Goal: Task Accomplishment & Management: Use online tool/utility

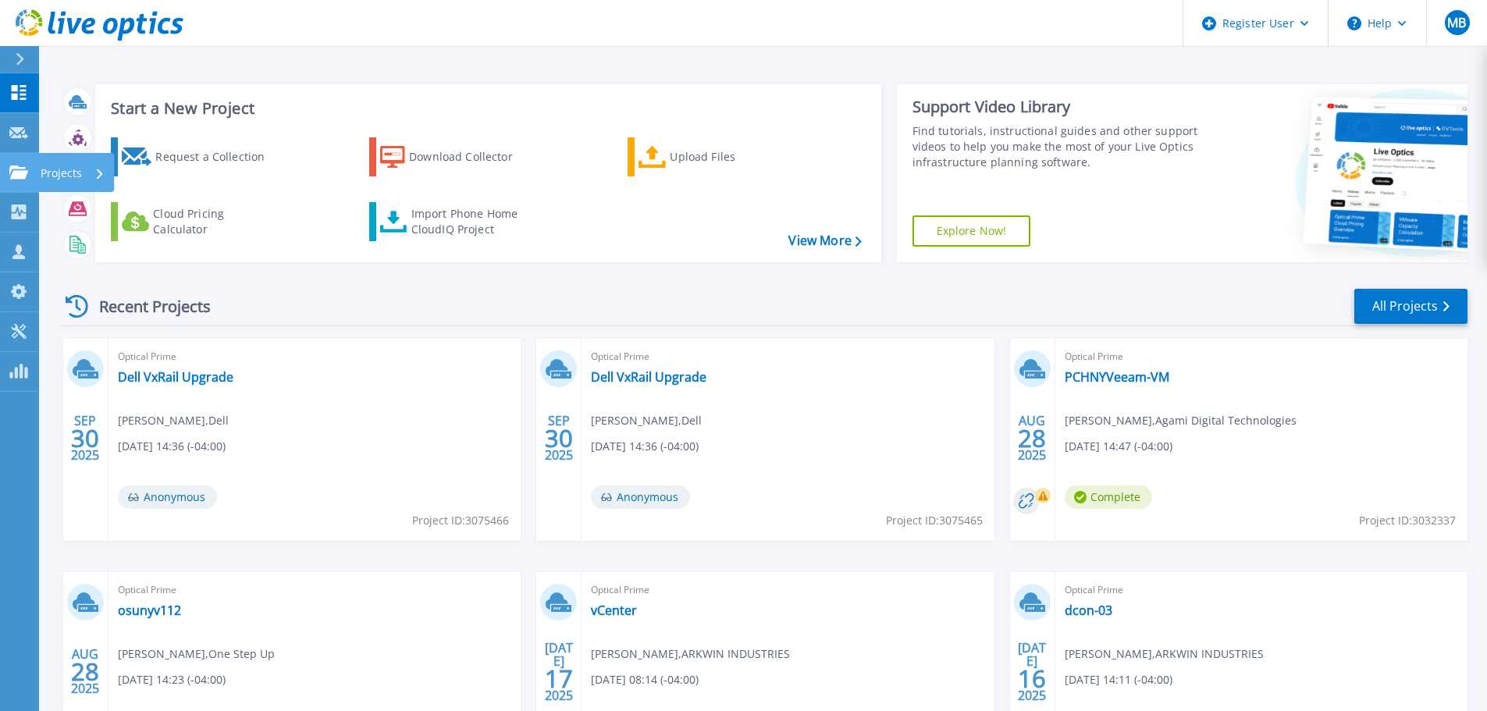
click at [55, 172] on p "Projects" at bounding box center [61, 173] width 41 height 41
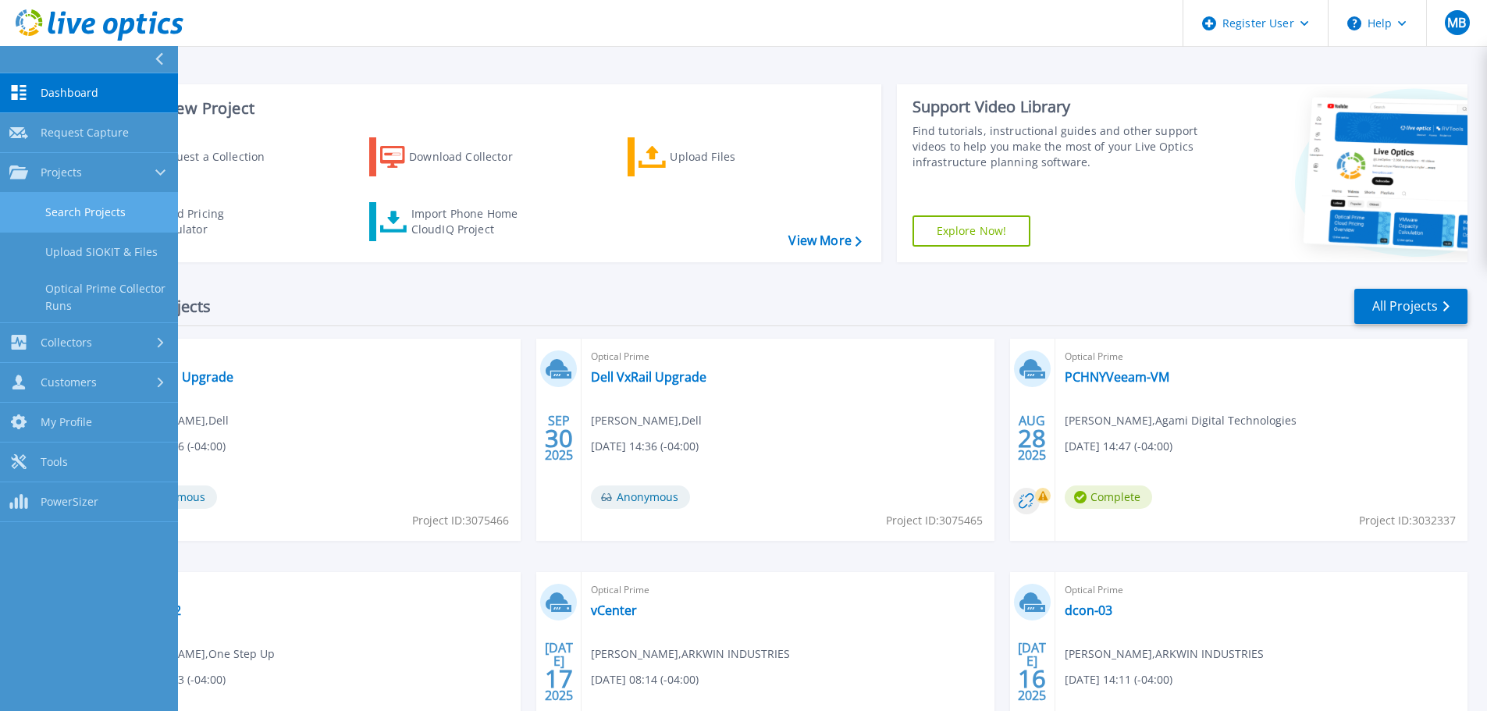
click at [101, 208] on link "Search Projects" at bounding box center [89, 213] width 178 height 40
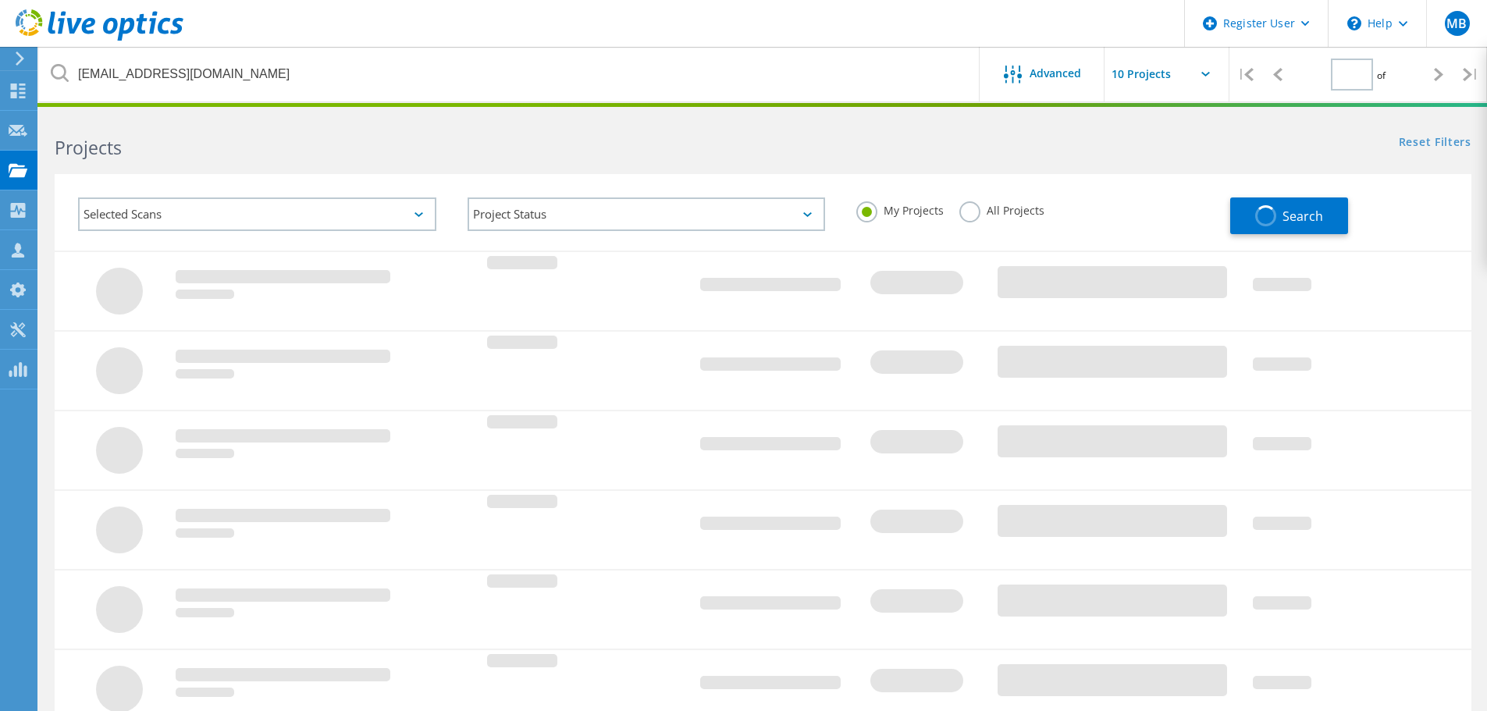
type input "1"
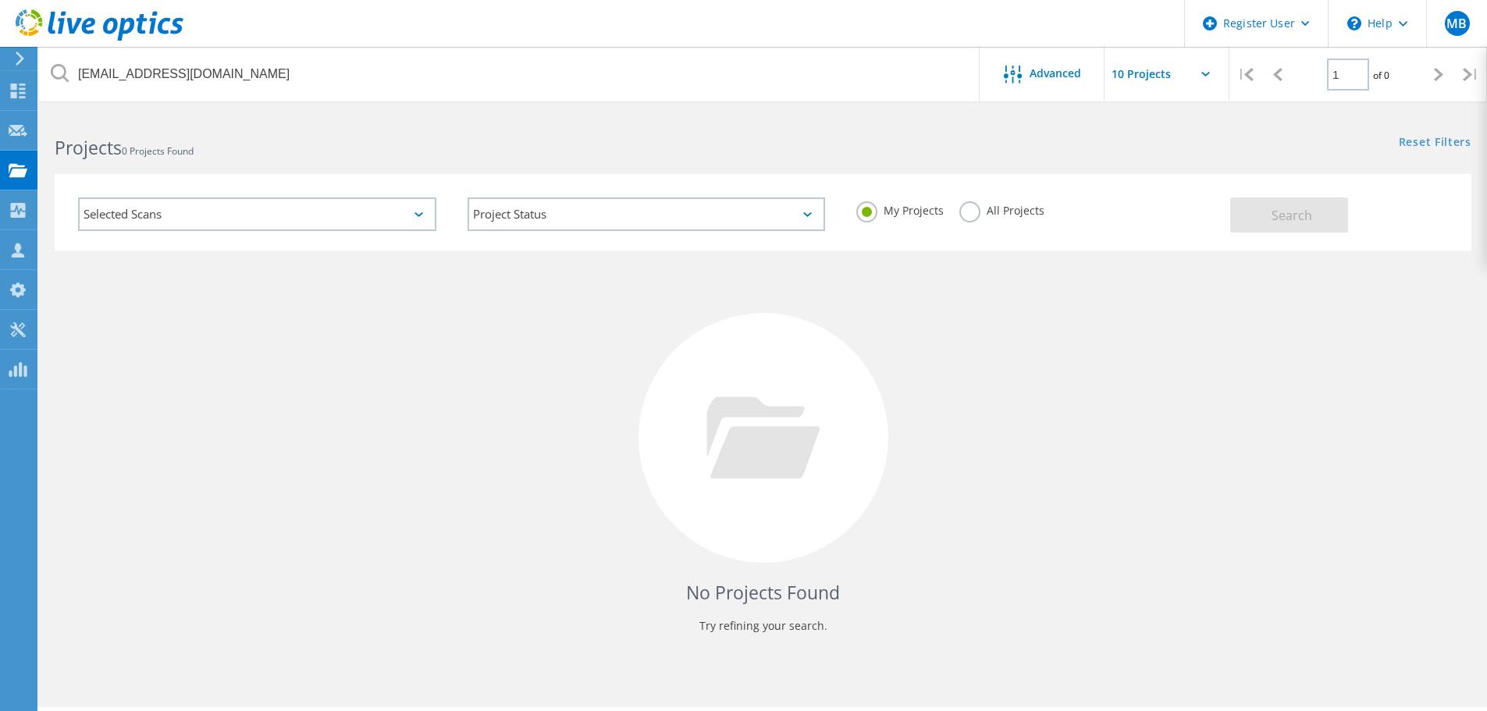
click at [971, 216] on label "All Projects" at bounding box center [1001, 208] width 85 height 15
click at [0, 0] on input "All Projects" at bounding box center [0, 0] width 0 height 0
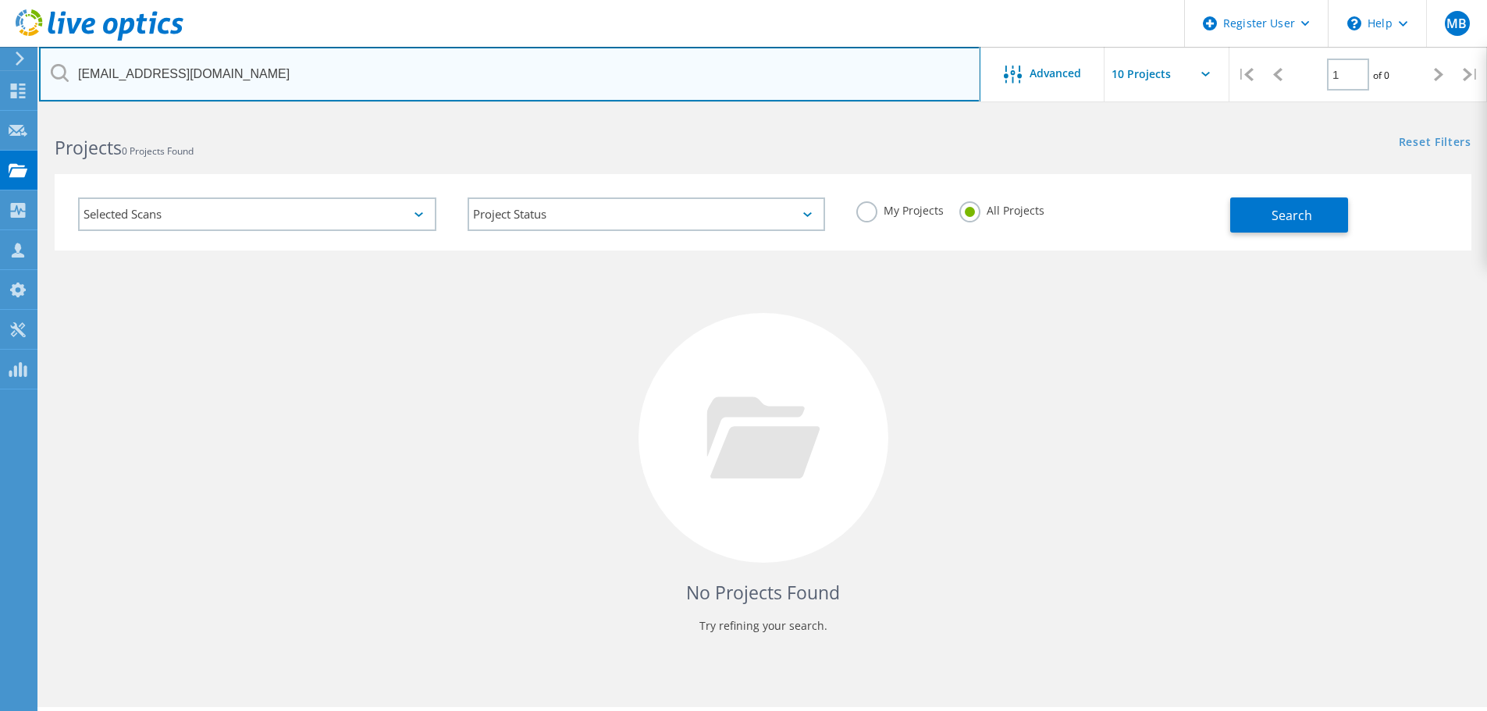
click at [610, 80] on input "[EMAIL_ADDRESS][DOMAIN_NAME]" at bounding box center [509, 74] width 941 height 55
paste input "malmad@onestepup"
type input "[EMAIL_ADDRESS][DOMAIN_NAME]"
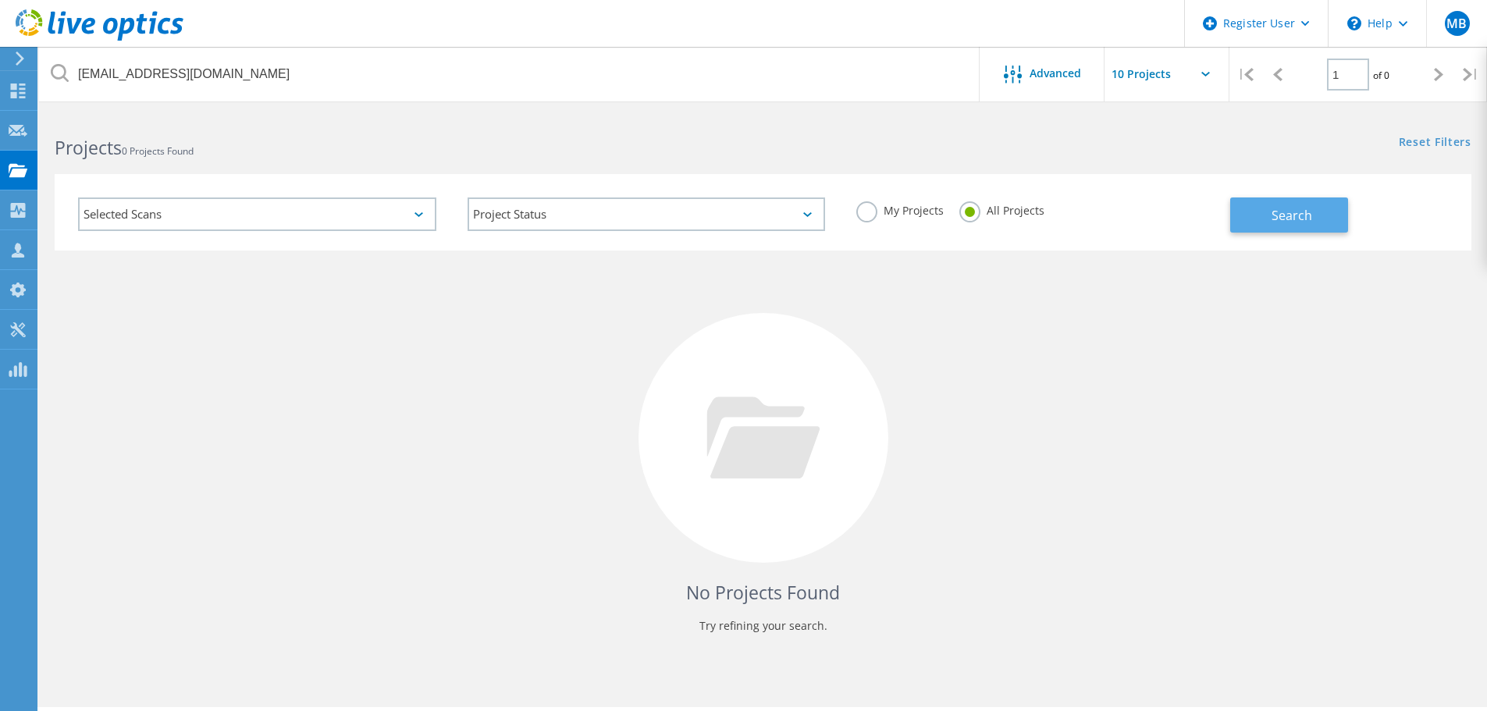
click at [1286, 218] on span "Search" at bounding box center [1292, 215] width 41 height 17
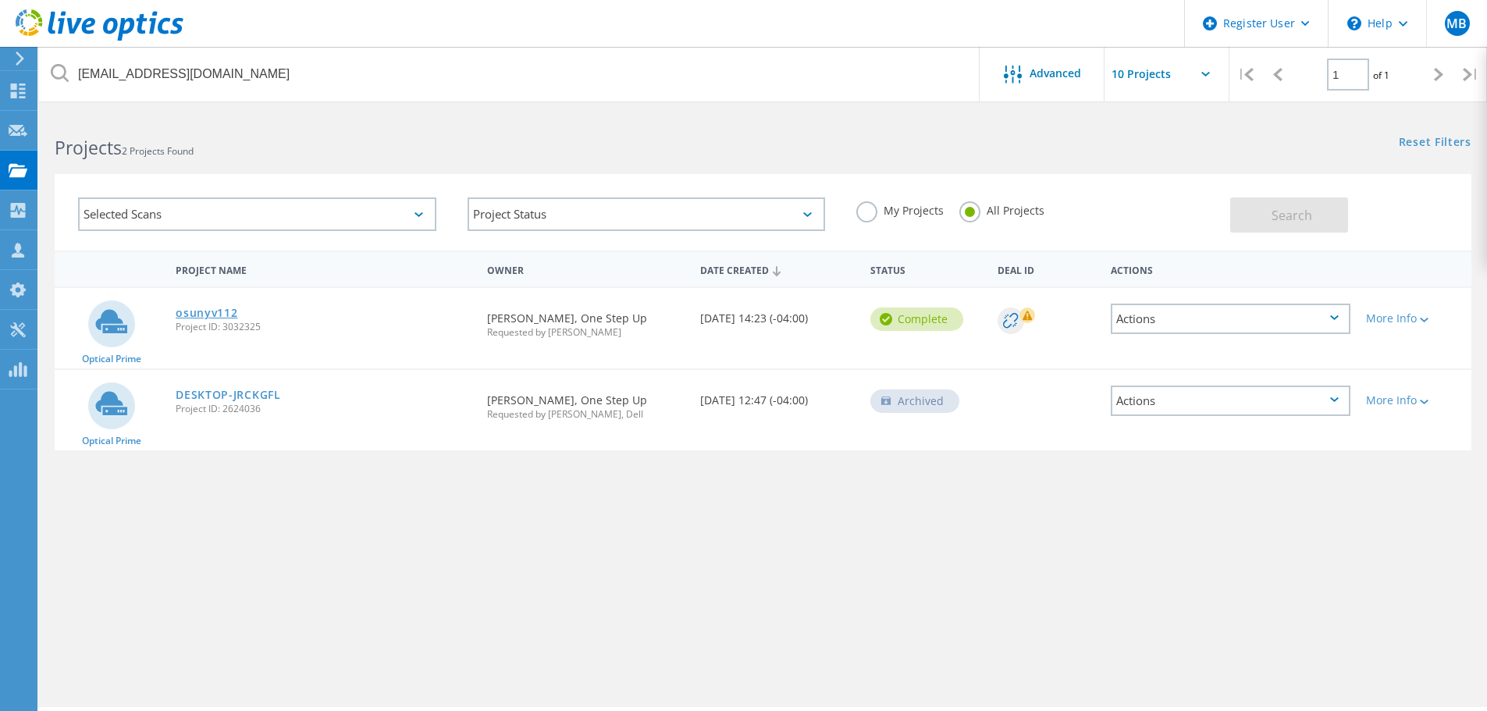
click at [216, 316] on link "osunyv112" at bounding box center [207, 313] width 62 height 11
